Goal: Navigation & Orientation: Find specific page/section

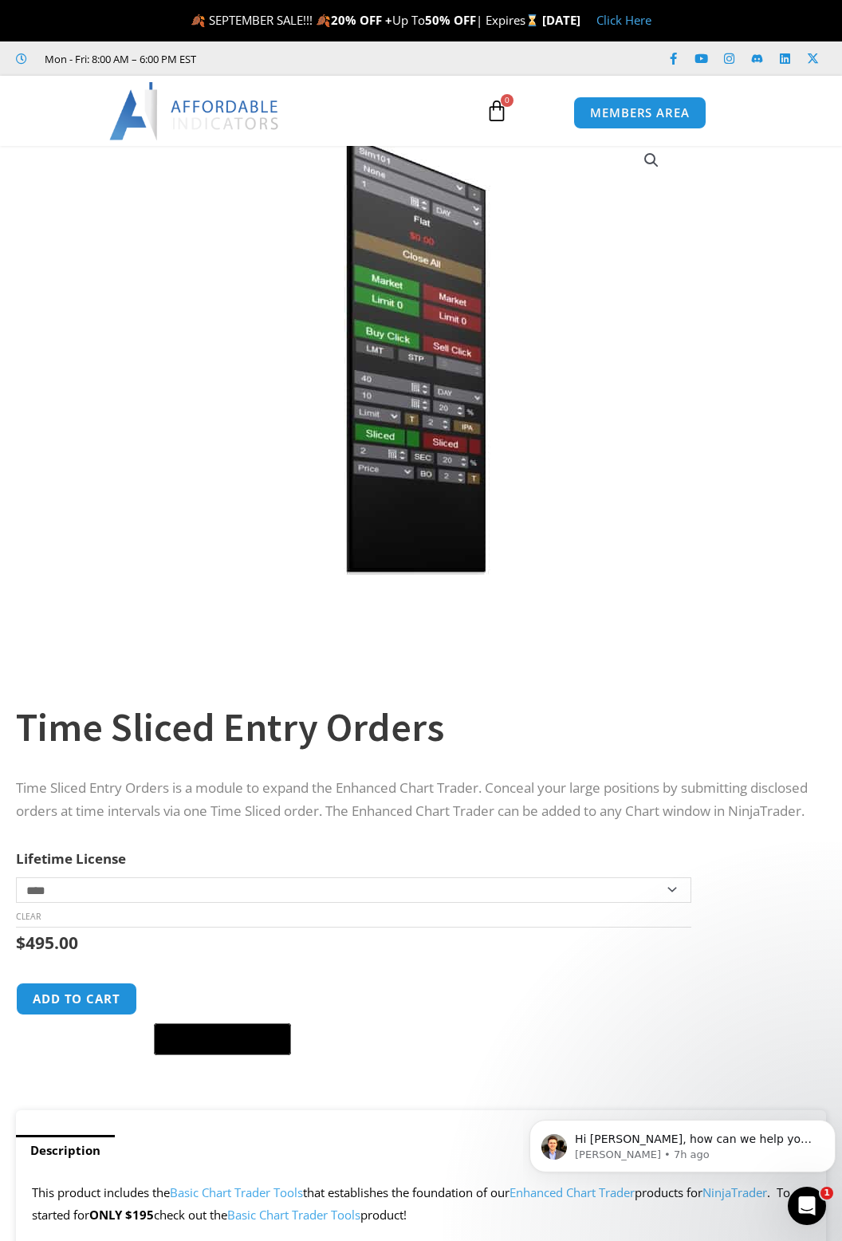
click at [230, 103] on img at bounding box center [194, 110] width 171 height 57
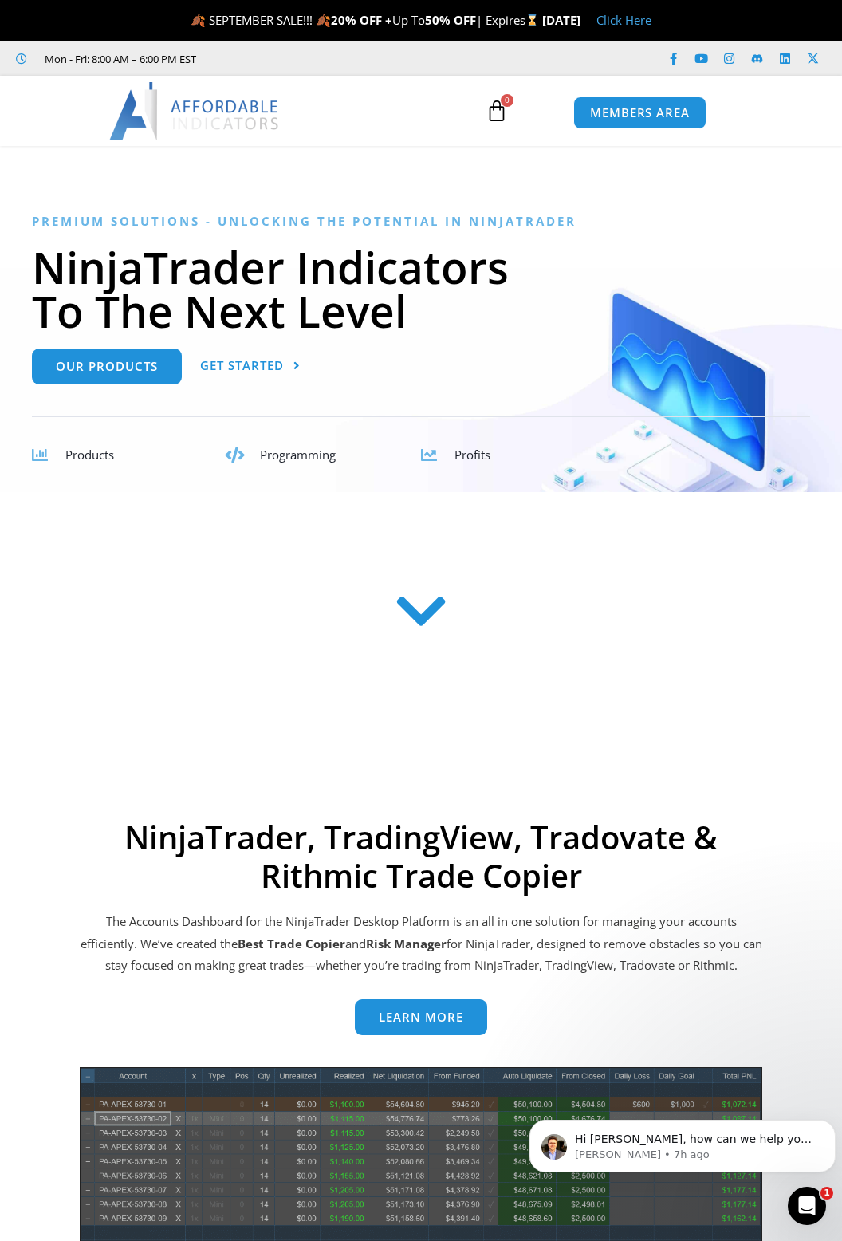
click at [97, 447] on span "Products" at bounding box center [89, 455] width 49 height 16
click at [112, 367] on span "Our Products" at bounding box center [107, 363] width 102 height 12
